Goal: Find specific fact: Find specific fact

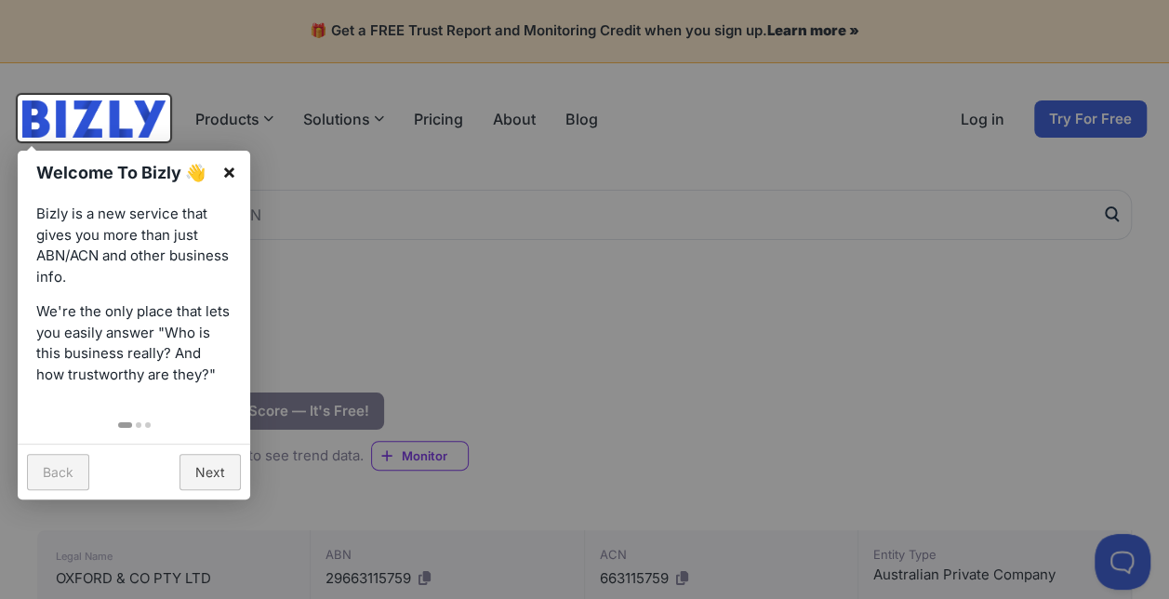
click at [233, 175] on link "×" at bounding box center [229, 172] width 42 height 42
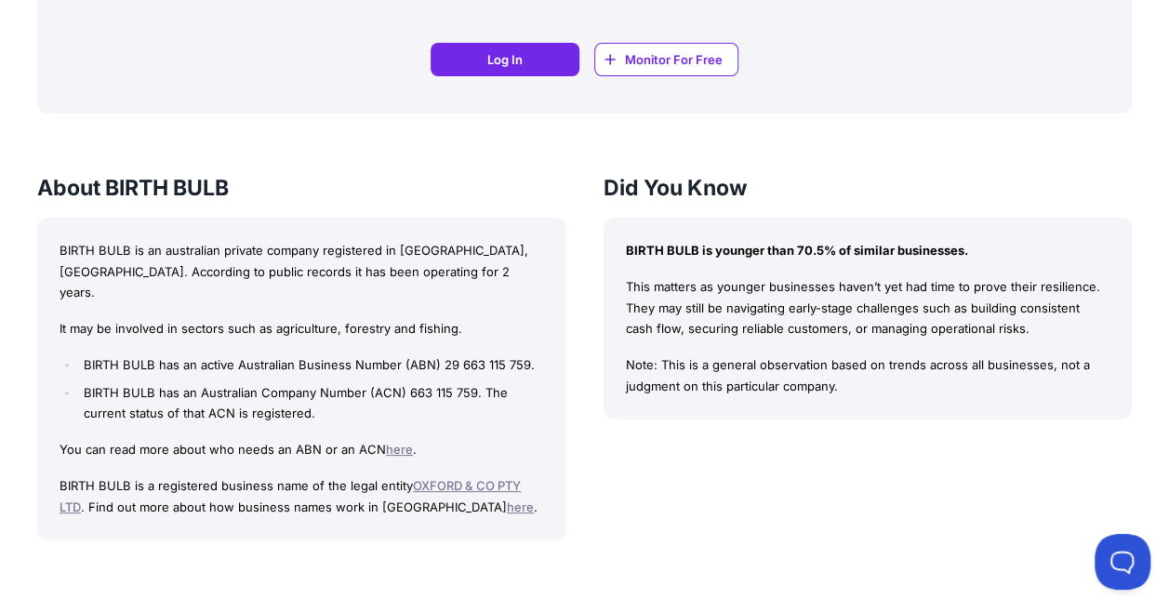
scroll to position [1581, 0]
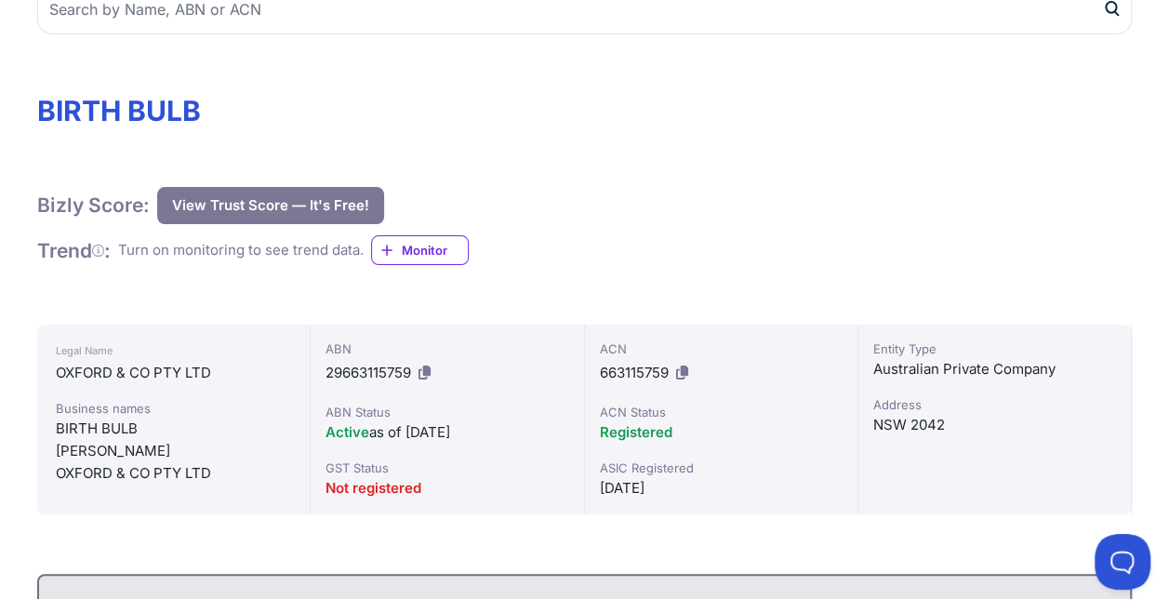
scroll to position [279, 0]
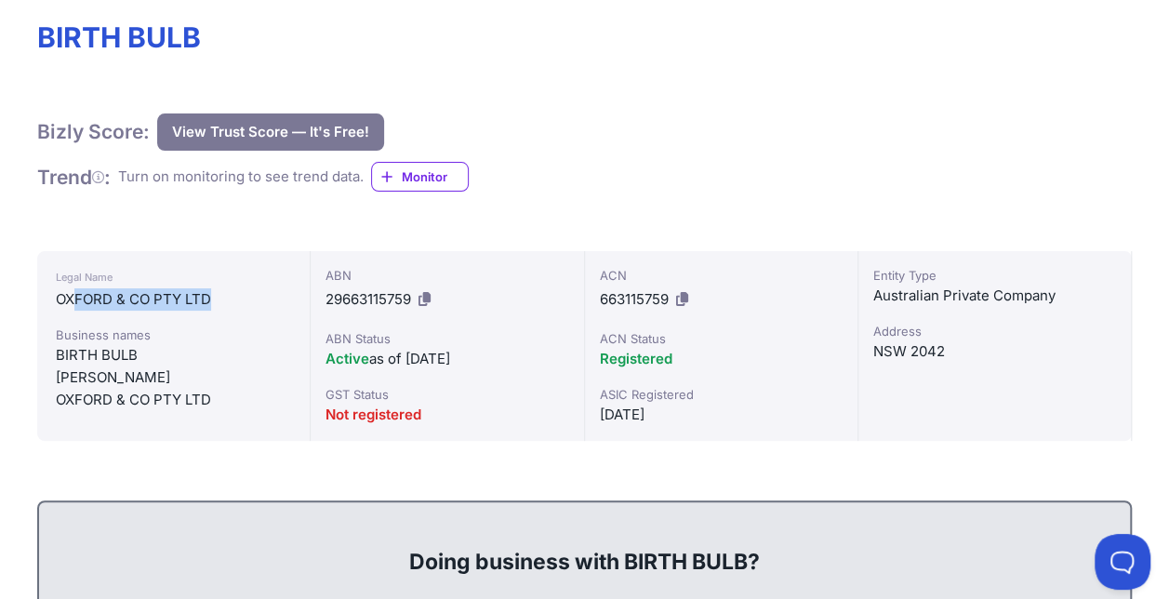
drag, startPoint x: 78, startPoint y: 298, endPoint x: 217, endPoint y: 298, distance: 138.6
click at [217, 298] on div "OXFORD & CO PTY LTD" at bounding box center [173, 299] width 235 height 22
click at [224, 342] on div "Business names" at bounding box center [173, 335] width 235 height 19
drag, startPoint x: 209, startPoint y: 300, endPoint x: 57, endPoint y: 307, distance: 152.7
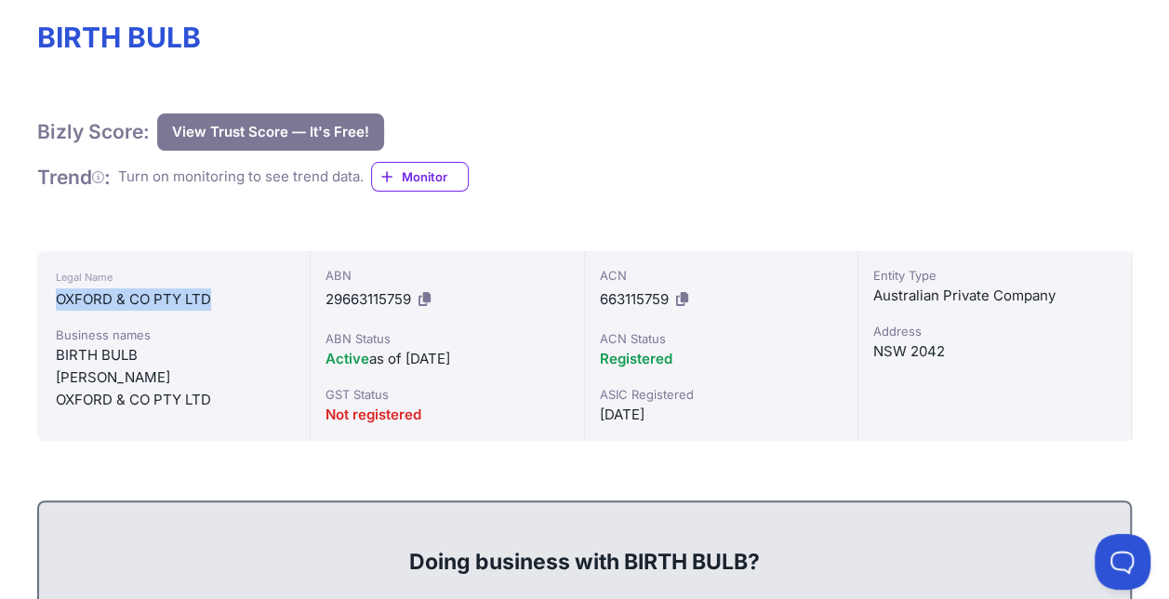
click at [57, 307] on div "OXFORD & CO PTY LTD" at bounding box center [173, 299] width 235 height 22
copy div "OXFORD & CO PTY LTD"
